Goal: Transaction & Acquisition: Download file/media

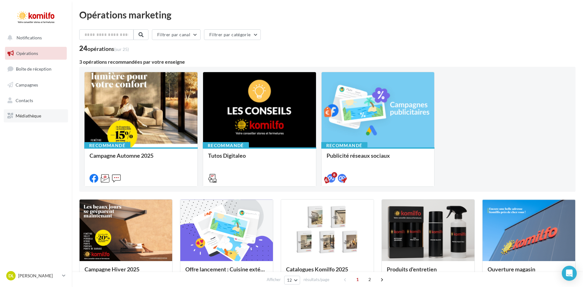
click at [38, 116] on span "Médiathèque" at bounding box center [29, 115] width 26 height 5
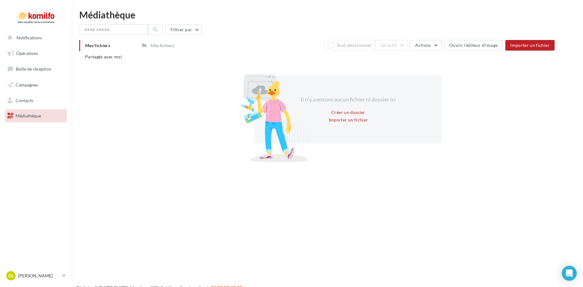
click at [150, 46] on div "Mes fichiers" at bounding box center [162, 45] width 26 height 9
click at [109, 49] on li "Mes fichiers" at bounding box center [108, 45] width 58 height 11
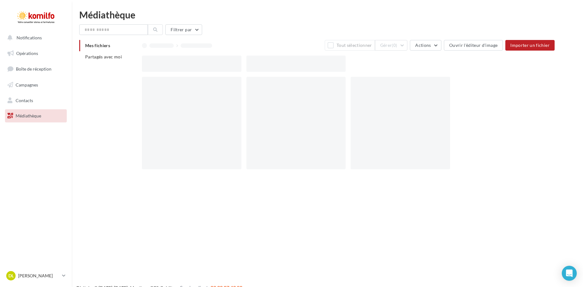
click at [152, 48] on div at bounding box center [163, 45] width 29 height 4
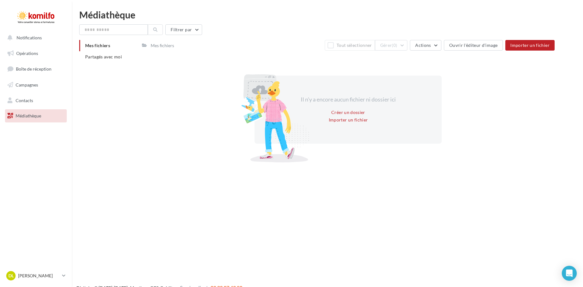
click at [146, 48] on div "Mes fichiers" at bounding box center [159, 45] width 35 height 9
click at [94, 42] on li "Mes fichiers" at bounding box center [108, 45] width 58 height 11
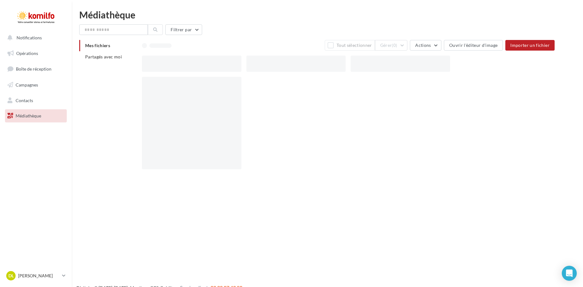
click at [93, 63] on div "Mes fichiers Partagés avec moi" at bounding box center [110, 53] width 63 height 27
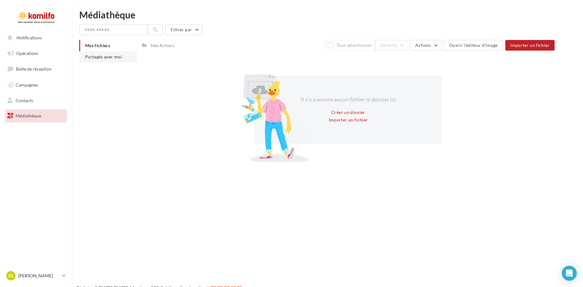
click at [96, 59] on li "Partagés avec moi" at bounding box center [108, 56] width 58 height 11
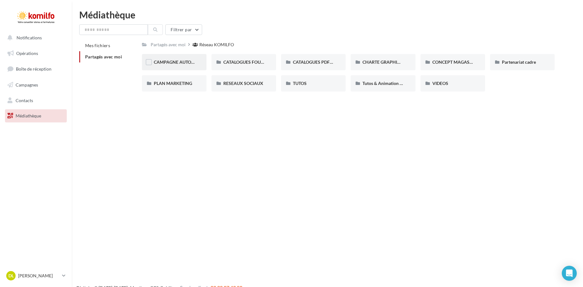
click at [196, 66] on div "CAMPAGNE AUTOMNE" at bounding box center [174, 62] width 65 height 16
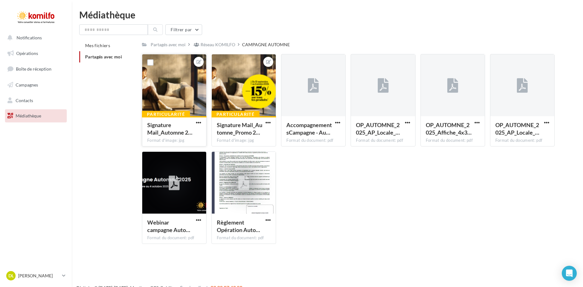
click at [157, 76] on div at bounding box center [174, 85] width 64 height 62
click at [189, 80] on div at bounding box center [174, 85] width 64 height 62
click at [171, 131] on span "Signature Mail_Automne 2…" at bounding box center [169, 128] width 45 height 14
click at [168, 129] on div "Signature Mail_Automne 2…" at bounding box center [170, 128] width 46 height 15
click at [198, 122] on span "button" at bounding box center [198, 122] width 5 height 5
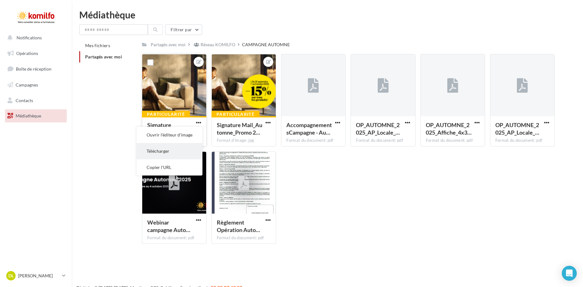
click at [169, 151] on button "Télécharger" at bounding box center [170, 151] width 66 height 16
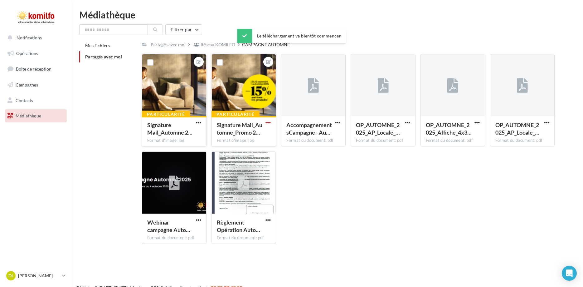
click at [269, 122] on span "button" at bounding box center [267, 122] width 5 height 5
click at [245, 150] on button "Télécharger" at bounding box center [239, 151] width 66 height 16
